Goal: Task Accomplishment & Management: Complete application form

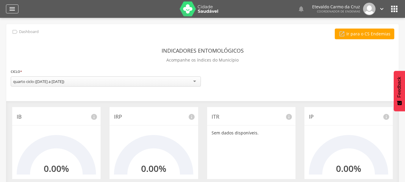
click at [14, 7] on icon "" at bounding box center [12, 8] width 7 height 7
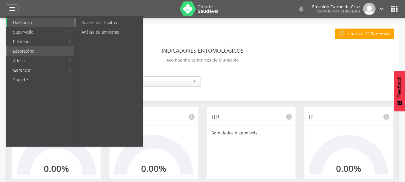
click at [120, 23] on link "Análise dos tubitos" at bounding box center [109, 23] width 67 height 10
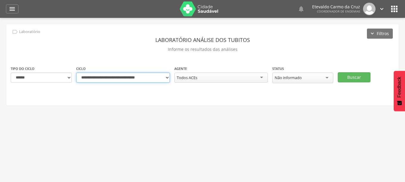
click at [166, 78] on select "**********" at bounding box center [123, 78] width 94 height 10
select select "**********"
click at [76, 73] on select "**********" at bounding box center [123, 78] width 94 height 10
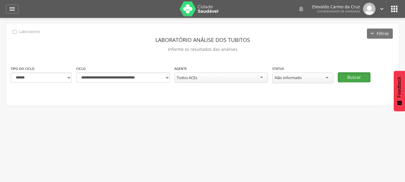
click at [357, 77] on button "Buscar" at bounding box center [354, 77] width 33 height 10
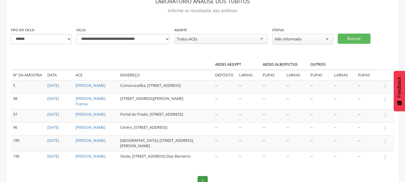
scroll to position [46, 0]
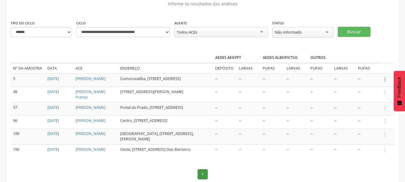
click at [385, 79] on icon "" at bounding box center [385, 79] width 7 height 7
click at [358, 66] on link "Informar resultado" at bounding box center [364, 69] width 47 height 7
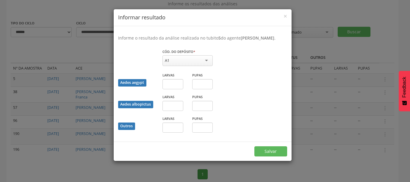
click at [206, 66] on div "A1" at bounding box center [188, 60] width 50 height 11
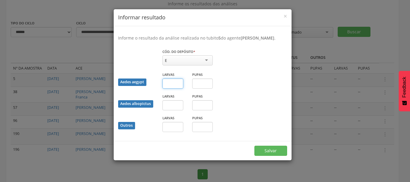
click at [169, 89] on input "text" at bounding box center [173, 84] width 21 height 10
type input "*"
click at [201, 88] on input "text" at bounding box center [202, 84] width 21 height 10
type input "*"
click at [271, 154] on button "Salvar" at bounding box center [271, 151] width 33 height 10
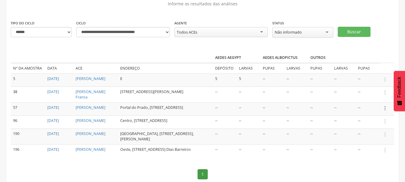
click at [385, 110] on icon "" at bounding box center [385, 108] width 7 height 7
click at [367, 102] on link "Informar resultado" at bounding box center [364, 98] width 47 height 7
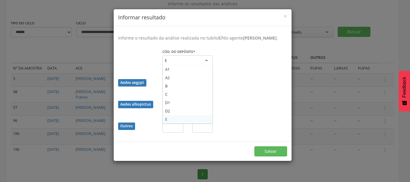
click at [206, 60] on div "E" at bounding box center [188, 60] width 50 height 11
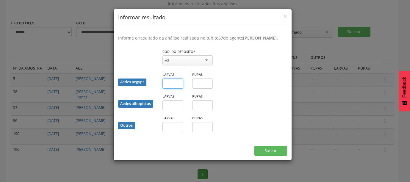
click at [170, 83] on input "text" at bounding box center [173, 84] width 21 height 10
type input "*"
click at [271, 149] on button "Salvar" at bounding box center [271, 151] width 33 height 10
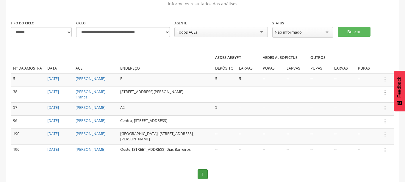
click at [385, 94] on icon "" at bounding box center [385, 92] width 7 height 7
click at [372, 82] on link "Informar resultado" at bounding box center [364, 82] width 47 height 7
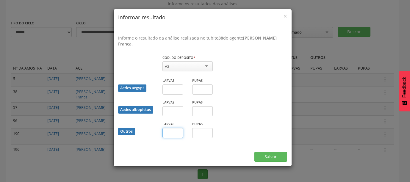
click at [170, 132] on input "text" at bounding box center [173, 133] width 21 height 10
type input "*"
click at [267, 153] on button "Salvar" at bounding box center [271, 157] width 33 height 10
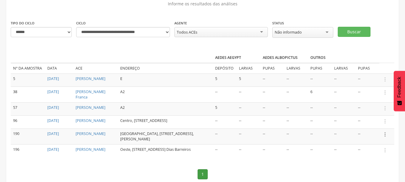
click at [384, 138] on icon "" at bounding box center [385, 134] width 7 height 7
click at [361, 128] on link "Informar resultado" at bounding box center [364, 124] width 47 height 7
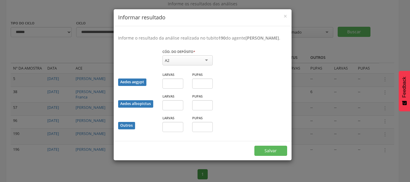
click at [207, 59] on div "A2" at bounding box center [188, 60] width 50 height 10
click at [168, 131] on input "text" at bounding box center [173, 127] width 21 height 10
type input "*"
click at [265, 150] on button "Salvar" at bounding box center [271, 151] width 33 height 10
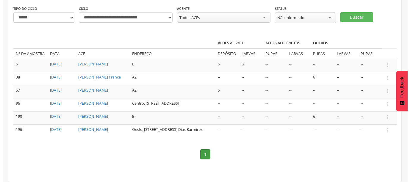
scroll to position [70, 0]
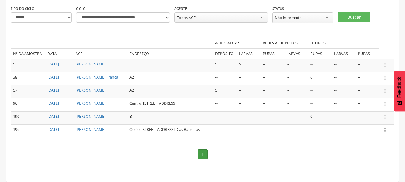
click at [384, 127] on icon "" at bounding box center [385, 130] width 7 height 7
click at [366, 118] on link "Informar resultado" at bounding box center [364, 120] width 47 height 7
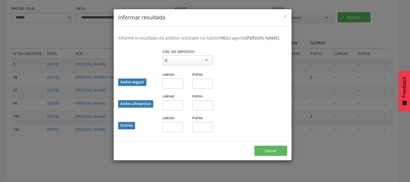
click at [206, 64] on div "B" at bounding box center [188, 60] width 50 height 10
click at [168, 85] on input "text" at bounding box center [173, 84] width 21 height 10
type input "*"
click at [277, 156] on button "Salvar" at bounding box center [271, 151] width 33 height 10
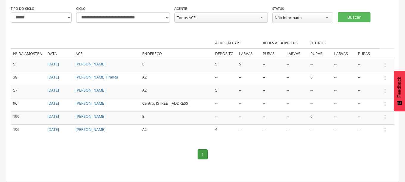
scroll to position [0, 0]
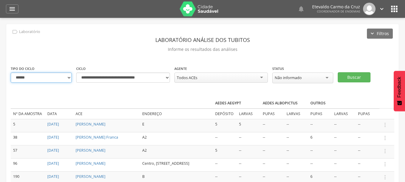
click at [48, 79] on select "**********" at bounding box center [41, 78] width 61 height 10
select select "*"
click at [11, 73] on select "**********" at bounding box center [41, 78] width 61 height 10
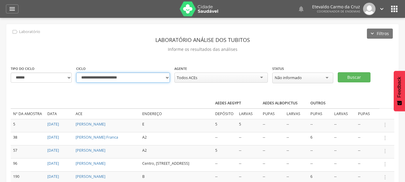
click at [165, 77] on select "**********" at bounding box center [123, 78] width 94 height 10
click at [76, 73] on select "**********" at bounding box center [123, 78] width 94 height 10
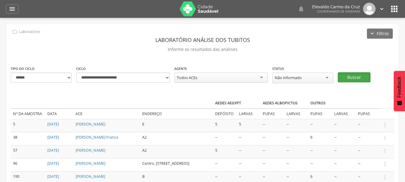
click at [356, 76] on button "Buscar" at bounding box center [354, 77] width 33 height 10
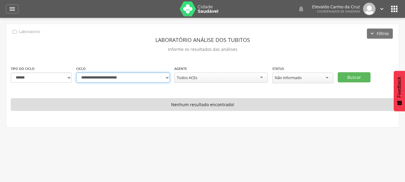
click at [165, 77] on select "**********" at bounding box center [123, 78] width 94 height 10
select select "**********"
click at [76, 73] on select "**********" at bounding box center [123, 78] width 94 height 10
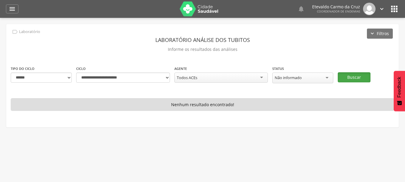
click at [349, 76] on button "Buscar" at bounding box center [354, 77] width 33 height 10
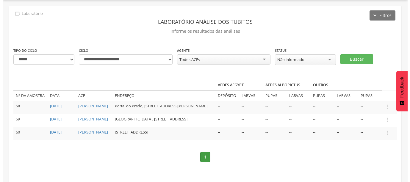
scroll to position [28, 0]
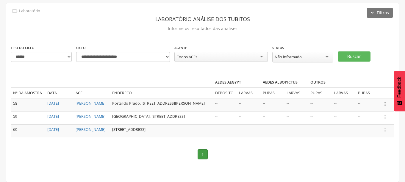
click at [385, 101] on icon "" at bounding box center [385, 104] width 7 height 7
click at [358, 91] on link "Informar resultado" at bounding box center [364, 94] width 47 height 7
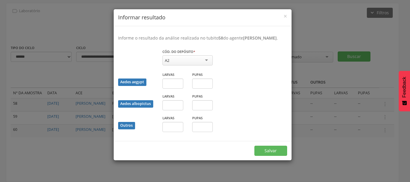
click at [203, 60] on div "A2" at bounding box center [188, 60] width 50 height 10
click at [172, 123] on input "text" at bounding box center [173, 127] width 21 height 10
type input "*"
click at [274, 150] on button "Salvar" at bounding box center [271, 151] width 33 height 10
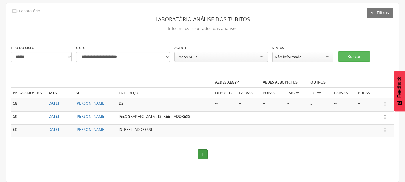
click at [384, 114] on icon "" at bounding box center [385, 117] width 7 height 7
click at [360, 104] on link "Informar resultado" at bounding box center [364, 107] width 47 height 7
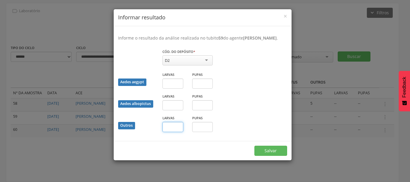
click at [173, 126] on input "text" at bounding box center [173, 127] width 21 height 10
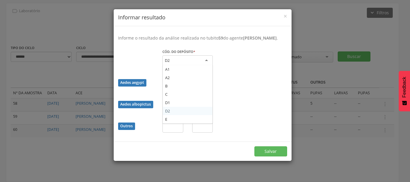
click at [206, 60] on div "D2" at bounding box center [188, 60] width 50 height 11
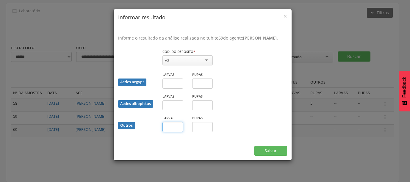
click at [171, 125] on input "text" at bounding box center [173, 127] width 21 height 10
type input "*"
click at [283, 148] on button "Salvar" at bounding box center [271, 151] width 33 height 10
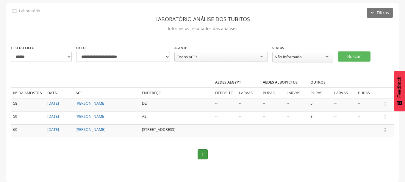
click at [386, 127] on icon "" at bounding box center [385, 130] width 7 height 7
click at [369, 117] on link "Informar resultado" at bounding box center [364, 120] width 47 height 7
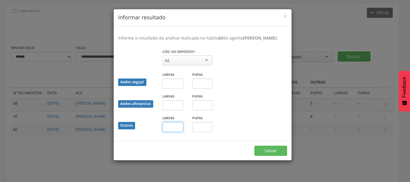
click at [173, 127] on input "text" at bounding box center [173, 127] width 21 height 10
type input "**"
click at [274, 151] on button "Salvar" at bounding box center [271, 151] width 33 height 10
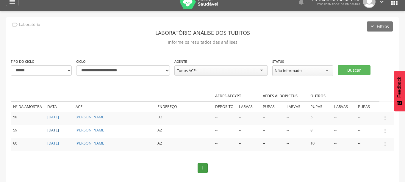
scroll to position [0, 0]
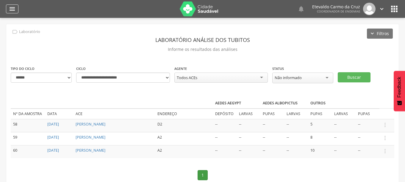
click at [11, 9] on icon "" at bounding box center [12, 8] width 7 height 7
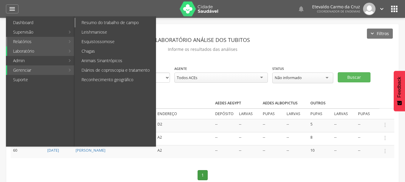
click at [103, 22] on link "Resumo do trabalho de campo" at bounding box center [116, 23] width 80 height 10
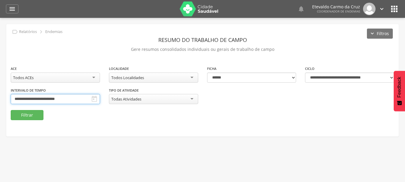
click at [50, 100] on input "**********" at bounding box center [55, 99] width 89 height 10
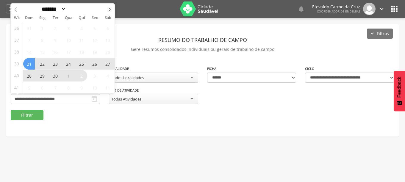
click at [27, 59] on span "21" at bounding box center [29, 64] width 12 height 12
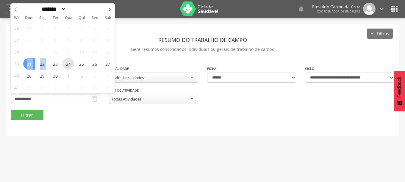
drag, startPoint x: 27, startPoint y: 59, endPoint x: 70, endPoint y: 61, distance: 43.0
click at [66, 61] on div "31 1 2 3 4 5 6 7 8 9 10 11 12 13 14 15 16 17 18 19 20 21 22 23 24 25 26 27 28 2…" at bounding box center [69, 57] width 92 height 71
click at [31, 65] on span "21" at bounding box center [29, 64] width 12 height 12
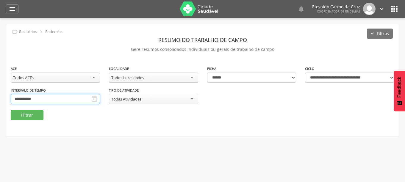
click at [44, 98] on input "**********" at bounding box center [55, 99] width 89 height 10
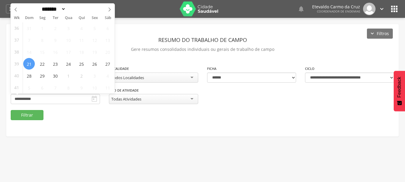
click at [29, 65] on span "21" at bounding box center [29, 64] width 12 height 12
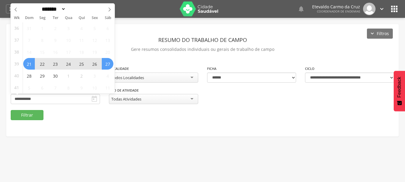
click at [107, 63] on span "27" at bounding box center [108, 64] width 12 height 12
type input "**********"
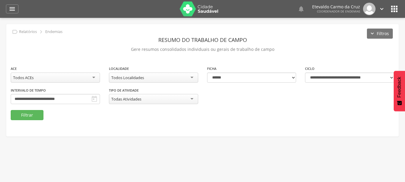
click at [190, 77] on div "Todos Localidades" at bounding box center [153, 78] width 89 height 10
click at [22, 114] on button "Filtrar" at bounding box center [27, 115] width 33 height 10
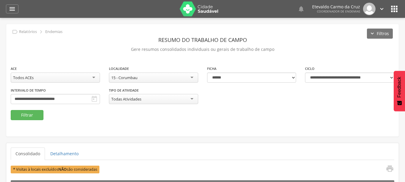
click at [190, 77] on div "15 - Corumbau" at bounding box center [153, 78] width 89 height 10
click at [24, 114] on button "Filtrar" at bounding box center [27, 115] width 33 height 10
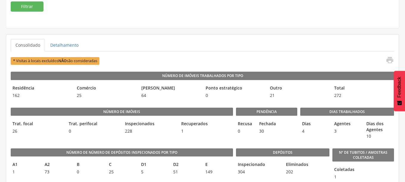
scroll to position [119, 0]
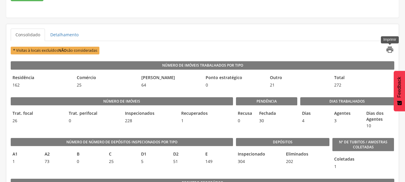
click at [388, 49] on icon "" at bounding box center [390, 50] width 8 height 8
